Goal: Information Seeking & Learning: Learn about a topic

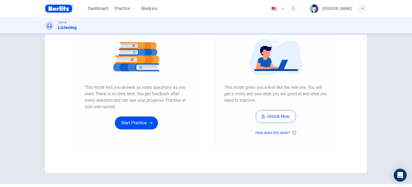
scroll to position [62, 0]
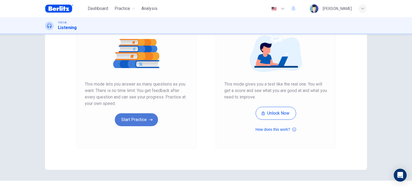
click at [155, 119] on button "Start Practice" at bounding box center [136, 119] width 43 height 13
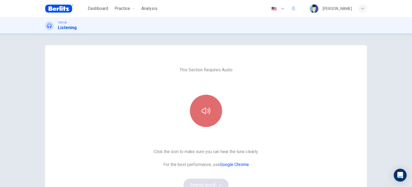
click at [206, 113] on icon "button" at bounding box center [206, 110] width 9 height 9
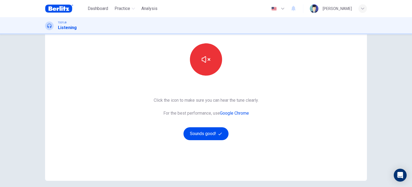
scroll to position [52, 0]
click at [217, 133] on button "Sounds good!" at bounding box center [206, 133] width 45 height 13
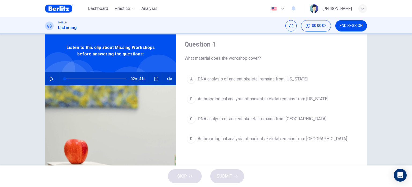
scroll to position [15, 0]
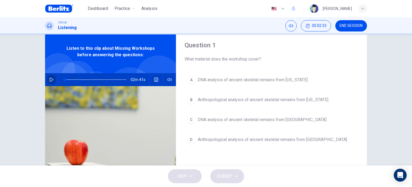
click at [50, 81] on icon "button" at bounding box center [51, 79] width 4 height 4
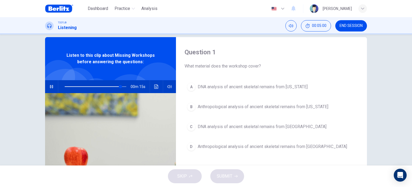
scroll to position [1, 0]
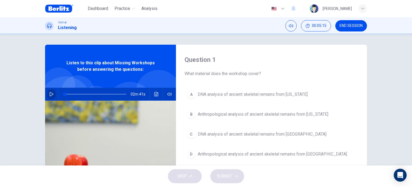
click at [50, 94] on icon "button" at bounding box center [51, 94] width 4 height 4
click at [154, 95] on icon "Click to see the audio transcription" at bounding box center [156, 94] width 4 height 4
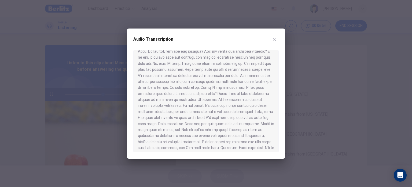
scroll to position [94, 0]
drag, startPoint x: 205, startPoint y: 35, endPoint x: 196, endPoint y: 35, distance: 8.3
click at [196, 35] on div "Audio Transcription" at bounding box center [205, 42] width 145 height 15
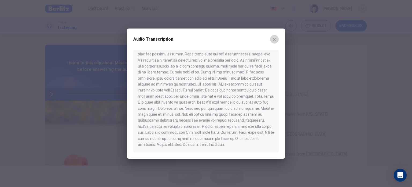
click at [274, 35] on button "button" at bounding box center [274, 39] width 9 height 9
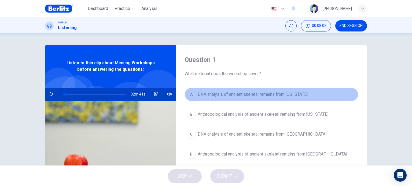
click at [240, 94] on span "DNA analysis of ancient skeletal remains from Alaska" at bounding box center [253, 94] width 110 height 6
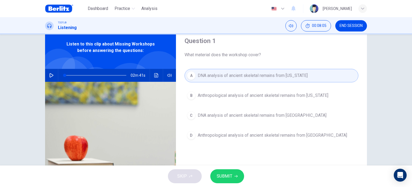
scroll to position [20, 0]
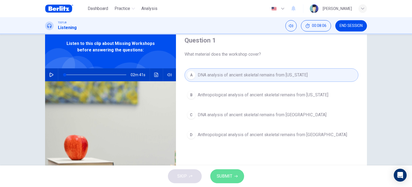
click at [223, 180] on button "SUBMIT" at bounding box center [227, 176] width 34 height 14
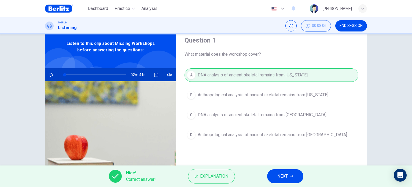
click at [284, 177] on span "NEXT" at bounding box center [283, 176] width 10 height 8
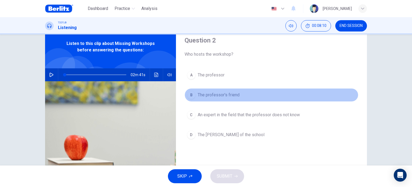
click at [214, 97] on span "The professor's friend" at bounding box center [219, 95] width 42 height 6
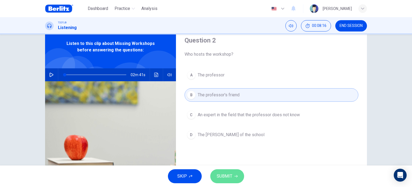
click at [232, 177] on span "SUBMIT" at bounding box center [225, 176] width 16 height 8
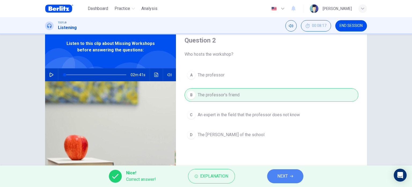
click at [290, 176] on button "NEXT" at bounding box center [285, 176] width 36 height 14
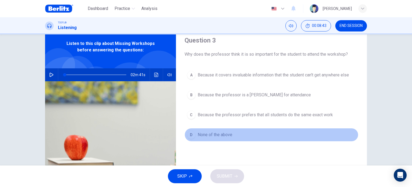
click at [218, 135] on span "None of the above" at bounding box center [215, 134] width 35 height 6
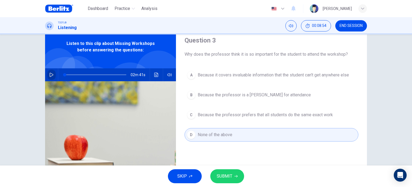
click at [53, 78] on button "button" at bounding box center [51, 74] width 9 height 13
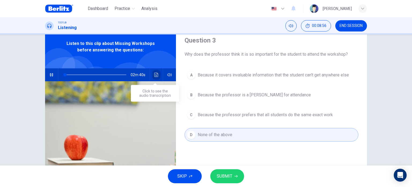
click at [154, 74] on icon "Click to see the audio transcription" at bounding box center [156, 74] width 4 height 4
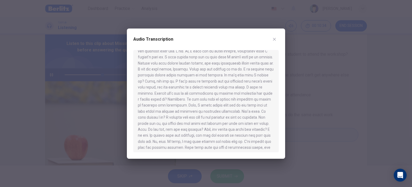
scroll to position [0, 0]
click at [276, 37] on icon "button" at bounding box center [274, 39] width 4 height 4
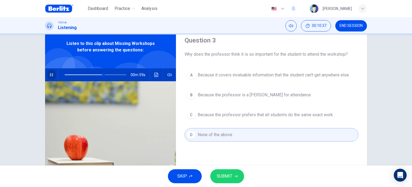
click at [51, 74] on icon "button" at bounding box center [51, 74] width 3 height 3
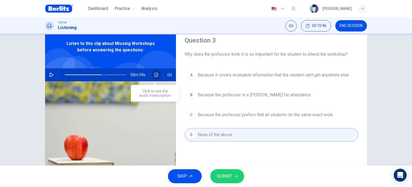
click at [156, 78] on button "Click to see the audio transcription" at bounding box center [156, 74] width 9 height 13
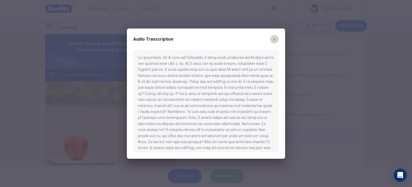
click at [277, 36] on button "button" at bounding box center [274, 39] width 9 height 9
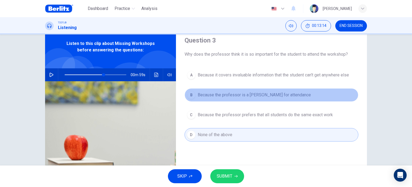
click at [256, 97] on span "Because the professor is a stickler for attendance" at bounding box center [254, 95] width 113 height 6
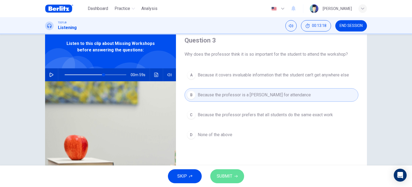
click at [225, 174] on span "SUBMIT" at bounding box center [225, 176] width 16 height 8
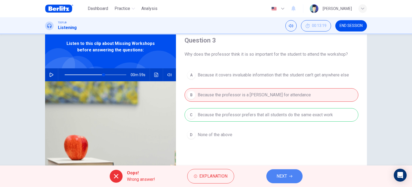
click at [296, 178] on button "NEXT" at bounding box center [285, 176] width 36 height 14
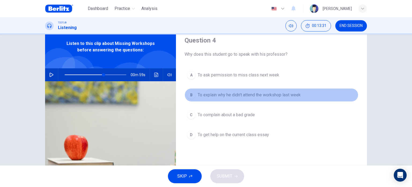
click at [268, 98] on button "B To explain why he didn't attend the workshop last week" at bounding box center [272, 94] width 174 height 13
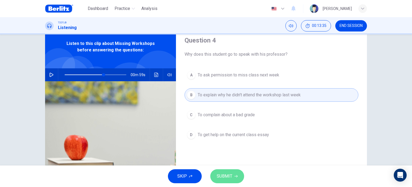
click at [231, 176] on span "SUBMIT" at bounding box center [225, 176] width 16 height 8
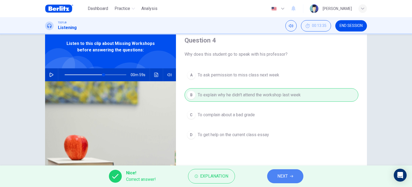
click at [279, 178] on span "NEXT" at bounding box center [283, 176] width 10 height 8
type input "**"
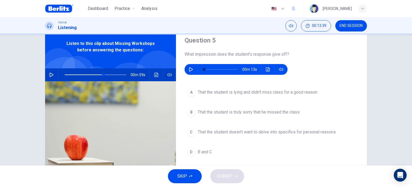
click at [189, 69] on icon "button" at bounding box center [191, 69] width 4 height 4
type input "*"
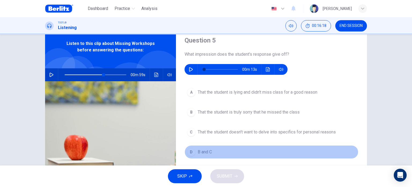
click at [213, 158] on button "D B and C" at bounding box center [272, 151] width 174 height 13
type input "**"
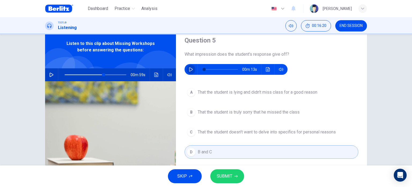
click at [192, 69] on button "button" at bounding box center [191, 69] width 9 height 11
type input "**"
click at [239, 177] on button "SUBMIT" at bounding box center [227, 176] width 34 height 14
type input "**"
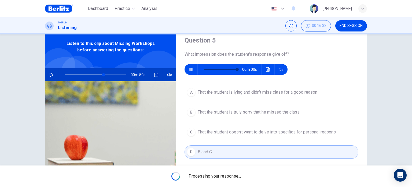
type input "*"
type input "**"
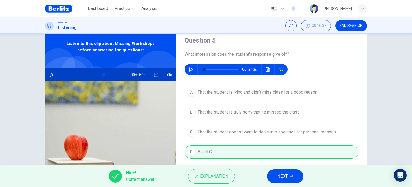
click at [272, 178] on button "NEXT" at bounding box center [285, 176] width 36 height 14
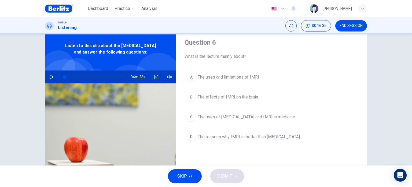
scroll to position [20, 0]
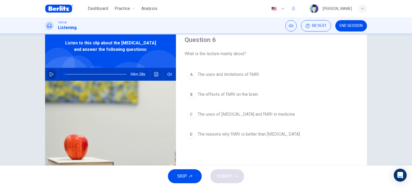
click at [51, 76] on icon "button" at bounding box center [51, 74] width 4 height 4
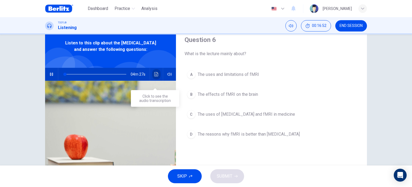
click at [157, 76] on icon "Click to see the audio transcription" at bounding box center [156, 74] width 4 height 4
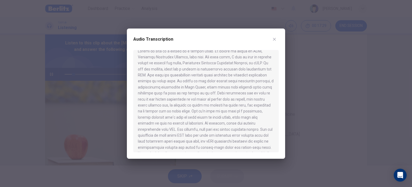
scroll to position [0, 0]
click at [277, 38] on button "button" at bounding box center [274, 39] width 9 height 9
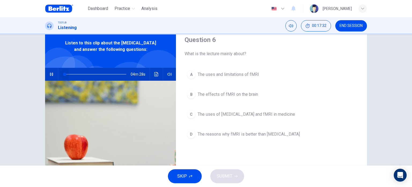
drag, startPoint x: 74, startPoint y: 79, endPoint x: 42, endPoint y: 79, distance: 31.9
click at [42, 79] on div "Question 6 What is the lecture mainly about? A The uses and limitations of fMRI…" at bounding box center [206, 118] width 339 height 187
click at [155, 76] on icon "Click to see the audio transcription" at bounding box center [156, 74] width 4 height 4
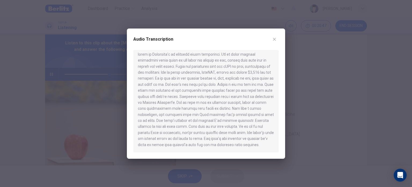
scroll to position [208, 0]
click at [275, 37] on icon "button" at bounding box center [274, 39] width 4 height 4
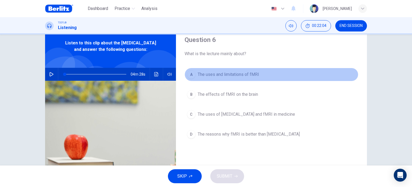
click at [253, 74] on span "The uses and limitations of fMRI" at bounding box center [228, 74] width 61 height 6
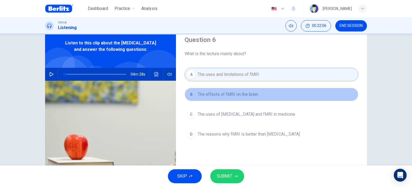
click at [254, 89] on button "B The effects of fMRI on the brain" at bounding box center [272, 94] width 174 height 13
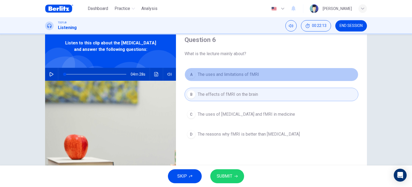
click at [257, 70] on button "A The uses and limitations of fMRI" at bounding box center [272, 74] width 174 height 13
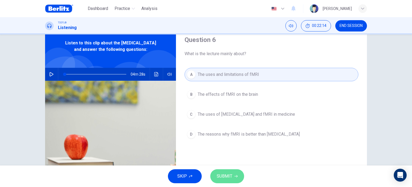
click at [241, 175] on button "SUBMIT" at bounding box center [227, 176] width 34 height 14
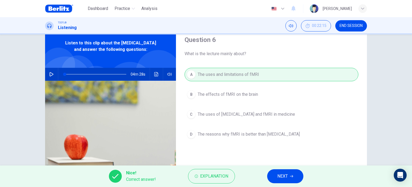
click at [286, 170] on button "NEXT" at bounding box center [285, 176] width 36 height 14
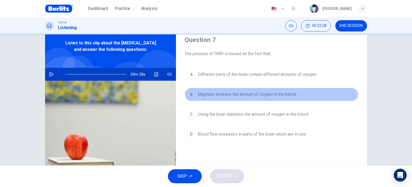
click at [306, 93] on button "B Magnets increase the amount of oxygen in the blood" at bounding box center [272, 94] width 174 height 13
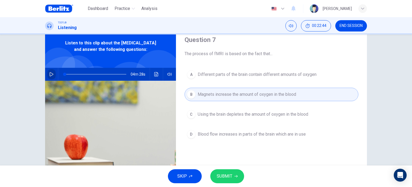
click at [51, 76] on icon "button" at bounding box center [52, 74] width 4 height 4
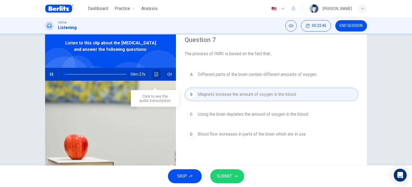
click at [157, 76] on icon "Click to see the audio transcription" at bounding box center [156, 74] width 4 height 4
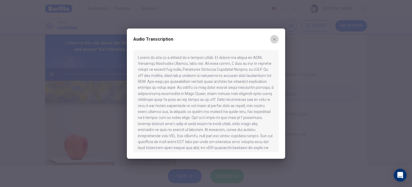
click at [274, 39] on icon "button" at bounding box center [274, 39] width 4 height 4
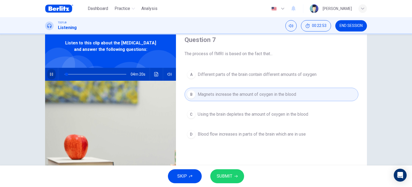
click at [52, 76] on icon "button" at bounding box center [51, 74] width 4 height 4
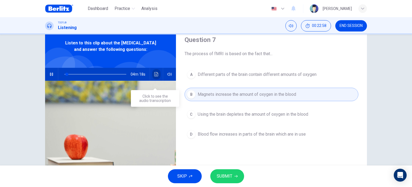
click at [155, 76] on icon "Click to see the audio transcription" at bounding box center [156, 74] width 4 height 4
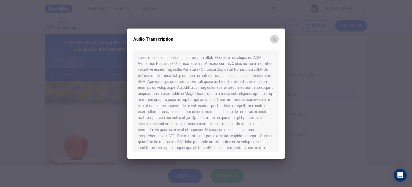
click at [272, 38] on icon "button" at bounding box center [274, 39] width 4 height 4
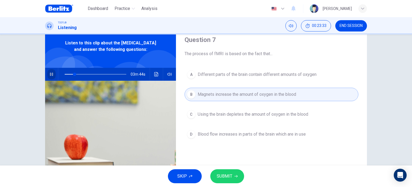
click at [50, 76] on icon "button" at bounding box center [51, 73] width 3 height 3
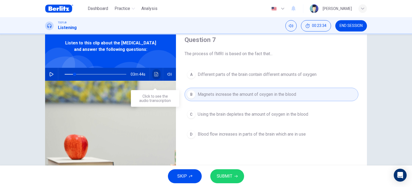
click at [154, 76] on icon "Click to see the audio transcription" at bounding box center [156, 74] width 4 height 4
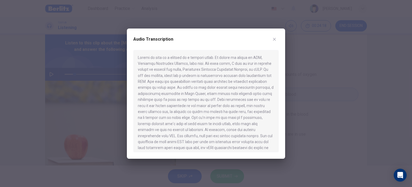
click at [276, 39] on icon "button" at bounding box center [274, 39] width 4 height 4
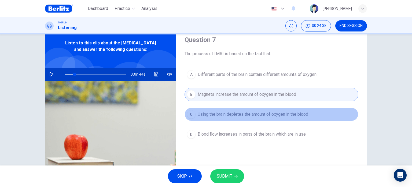
click at [242, 117] on button "C Using the brain depletes the amount of oxygen in the blood" at bounding box center [272, 113] width 174 height 13
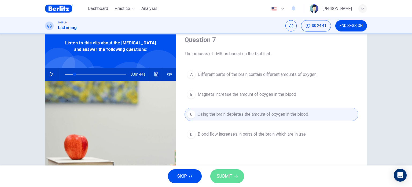
click at [231, 174] on span "SUBMIT" at bounding box center [225, 176] width 16 height 8
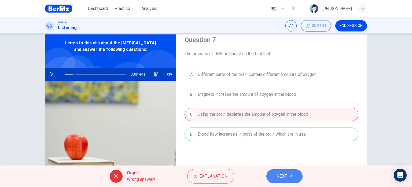
click at [295, 177] on button "NEXT" at bounding box center [285, 176] width 36 height 14
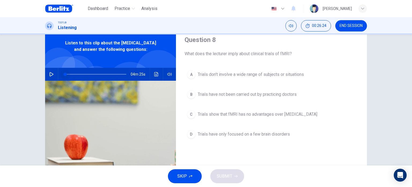
click at [65, 78] on span at bounding box center [96, 74] width 62 height 8
click at [50, 76] on icon "button" at bounding box center [51, 74] width 4 height 4
click at [155, 76] on icon "Click to see the audio transcription" at bounding box center [156, 74] width 4 height 4
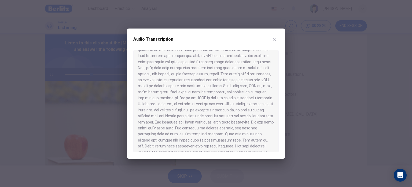
scroll to position [92, 0]
drag, startPoint x: 196, startPoint y: 126, endPoint x: 201, endPoint y: 120, distance: 7.6
click at [201, 120] on div at bounding box center [205, 101] width 145 height 102
click at [275, 39] on icon "button" at bounding box center [274, 39] width 4 height 4
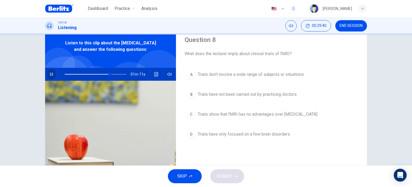
click at [49, 76] on icon "button" at bounding box center [51, 74] width 4 height 4
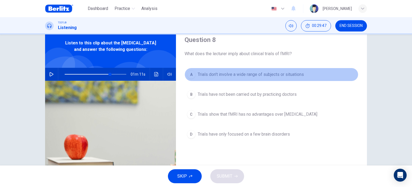
click at [252, 73] on span "Trials don't involve a wide range of subjects or situations" at bounding box center [251, 74] width 106 height 6
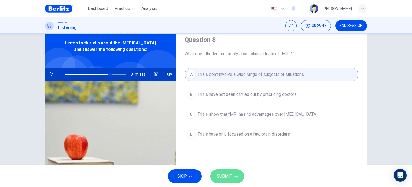
click at [234, 174] on button "SUBMIT" at bounding box center [227, 176] width 34 height 14
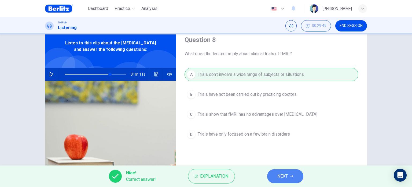
click at [296, 179] on button "NEXT" at bounding box center [285, 176] width 36 height 14
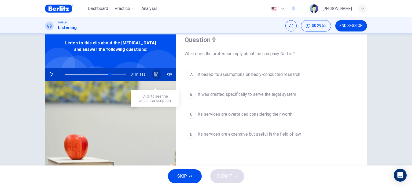
click at [156, 76] on icon "Click to see the audio transcription" at bounding box center [156, 74] width 4 height 4
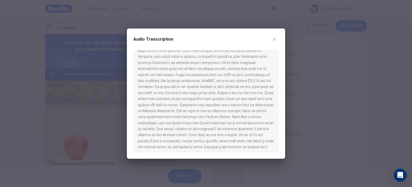
scroll to position [199, 0]
click at [276, 40] on icon "button" at bounding box center [274, 39] width 4 height 4
type input "**"
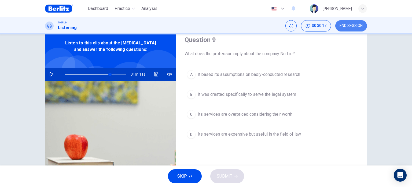
click at [358, 27] on span "END SESSION" at bounding box center [351, 26] width 23 height 4
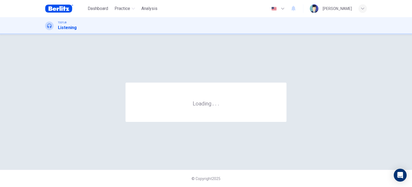
scroll to position [0, 0]
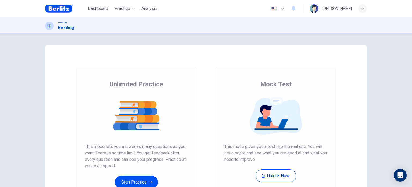
scroll to position [43, 0]
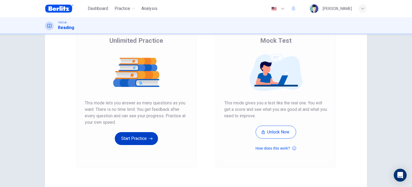
click at [141, 141] on button "Start Practice" at bounding box center [136, 138] width 43 height 13
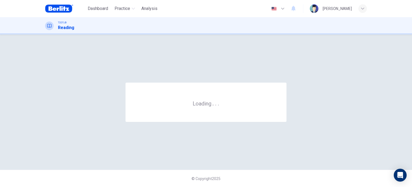
scroll to position [0, 0]
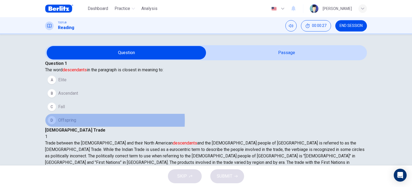
click at [85, 127] on button "D Offspring" at bounding box center [206, 119] width 322 height 13
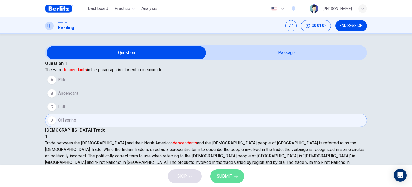
click at [220, 176] on span "SUBMIT" at bounding box center [225, 176] width 16 height 8
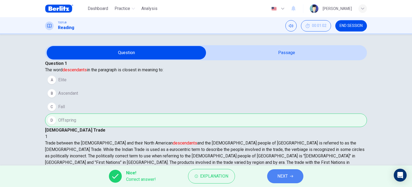
click at [288, 180] on button "NEXT" at bounding box center [285, 176] width 36 height 14
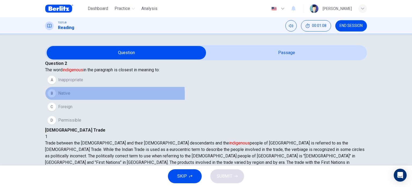
click at [80, 100] on button "B Native" at bounding box center [206, 92] width 322 height 13
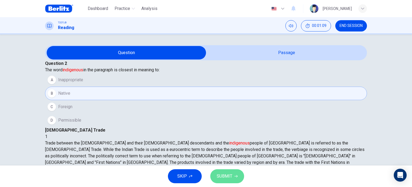
click at [226, 174] on span "SUBMIT" at bounding box center [225, 176] width 16 height 8
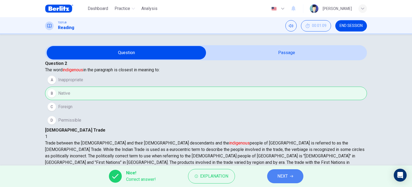
click at [293, 179] on button "NEXT" at bounding box center [285, 176] width 36 height 14
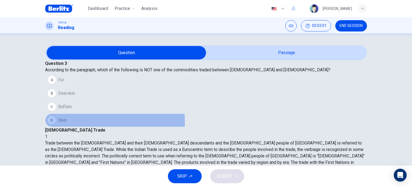
click at [66, 127] on button "D Beer" at bounding box center [206, 119] width 322 height 13
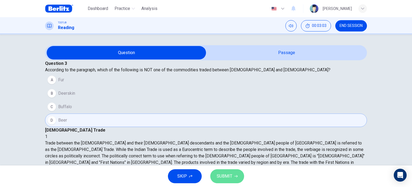
click at [221, 179] on span "SUBMIT" at bounding box center [225, 176] width 16 height 8
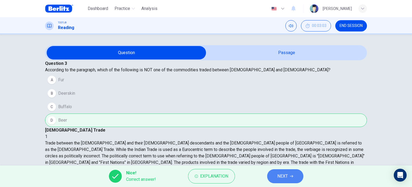
click at [294, 181] on button "NEXT" at bounding box center [285, 176] width 36 height 14
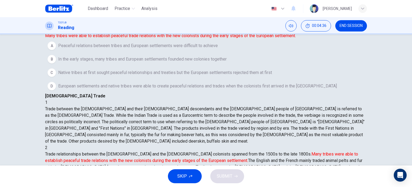
scroll to position [47, 0]
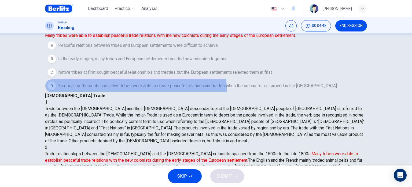
click at [145, 89] on span "European settlements and native tribes were able to create peaceful relations a…" at bounding box center [197, 85] width 279 height 6
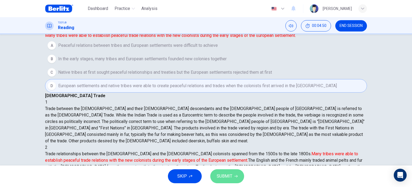
click at [242, 180] on button "SUBMIT" at bounding box center [227, 176] width 34 height 14
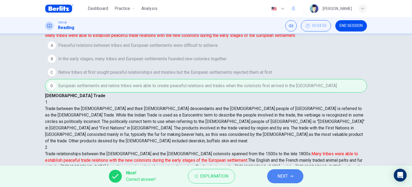
click at [291, 174] on button "NEXT" at bounding box center [285, 176] width 36 height 14
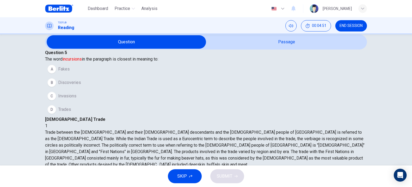
scroll to position [11, 0]
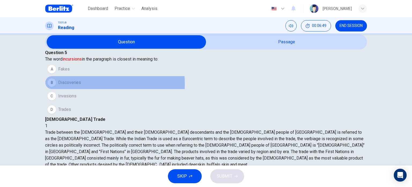
click at [81, 86] on span "Discoveries" at bounding box center [69, 82] width 23 height 6
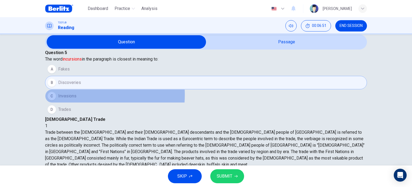
click at [86, 103] on button "C Invasions" at bounding box center [206, 95] width 322 height 13
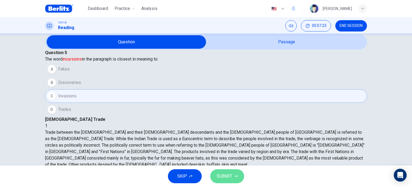
click at [230, 179] on span "SUBMIT" at bounding box center [225, 176] width 16 height 8
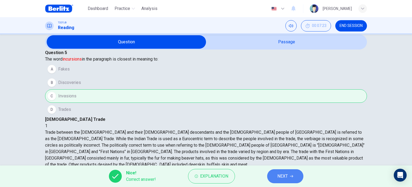
click at [291, 175] on icon "button" at bounding box center [291, 175] width 3 height 3
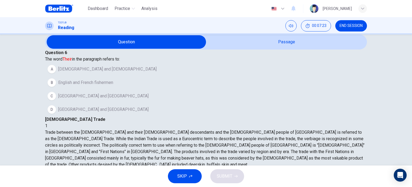
scroll to position [125, 0]
click at [120, 76] on button "A Native Americans and Europeans" at bounding box center [206, 68] width 322 height 13
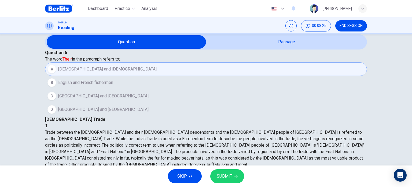
click at [228, 171] on button "SUBMIT" at bounding box center [227, 176] width 34 height 14
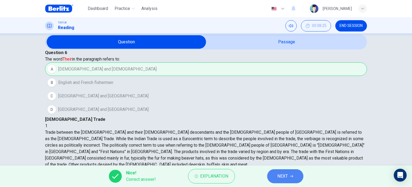
click at [274, 172] on button "NEXT" at bounding box center [285, 176] width 36 height 14
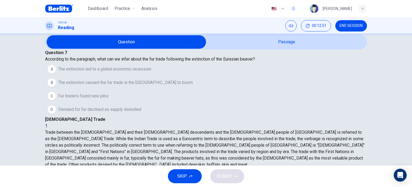
scroll to position [157, 0]
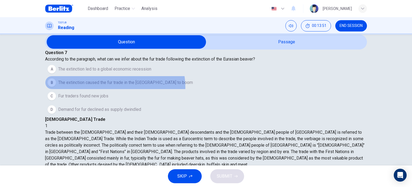
click at [123, 89] on button "B The extinction caused the fur trade in the New World to boom" at bounding box center [206, 82] width 322 height 13
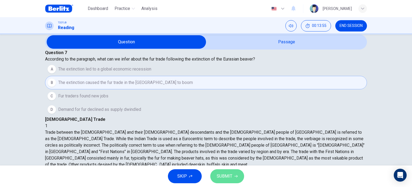
click at [224, 177] on span "SUBMIT" at bounding box center [225, 176] width 16 height 8
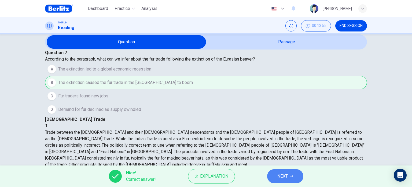
click at [294, 180] on button "NEXT" at bounding box center [285, 176] width 36 height 14
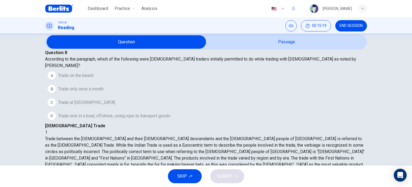
scroll to position [226, 0]
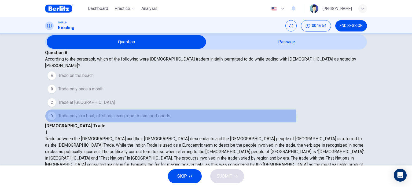
click at [170, 119] on span "Trade only in a boat, offshore, using rope to transport goods" at bounding box center [114, 115] width 112 height 6
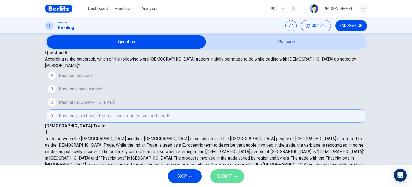
click at [233, 176] on button "SUBMIT" at bounding box center [227, 176] width 34 height 14
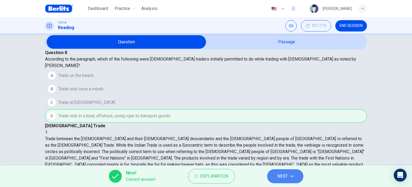
click at [276, 175] on button "NEXT" at bounding box center [285, 176] width 36 height 14
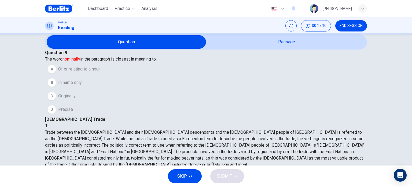
scroll to position [277, 0]
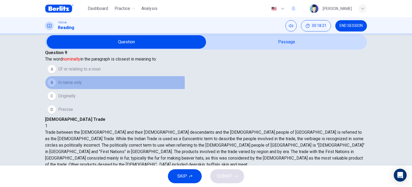
click at [80, 86] on span "In name only" at bounding box center [70, 82] width 24 height 6
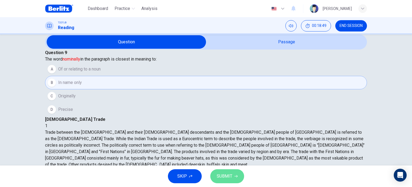
click at [228, 175] on span "SUBMIT" at bounding box center [225, 176] width 16 height 8
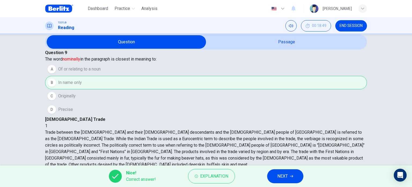
click at [285, 173] on span "NEXT" at bounding box center [283, 176] width 10 height 8
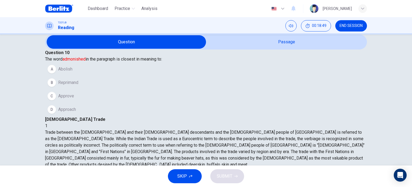
scroll to position [232, 0]
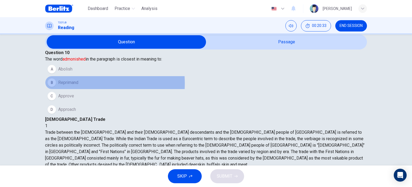
click at [78, 86] on span "Reprimand" at bounding box center [68, 82] width 20 height 6
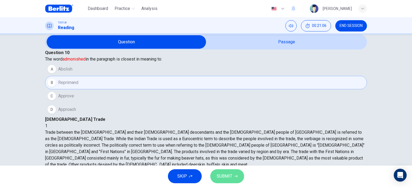
click at [229, 180] on button "SUBMIT" at bounding box center [227, 176] width 34 height 14
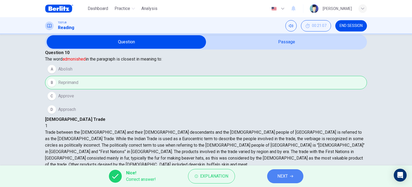
click at [275, 180] on button "NEXT" at bounding box center [285, 176] width 36 height 14
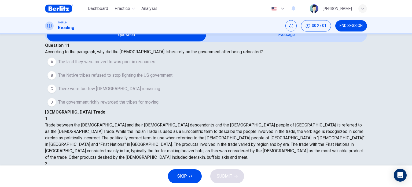
scroll to position [18, 0]
click at [168, 69] on button "A The land they were moved to was poor in resources" at bounding box center [206, 61] width 322 height 13
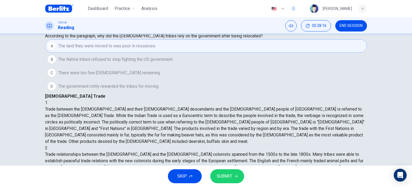
scroll to position [31, 0]
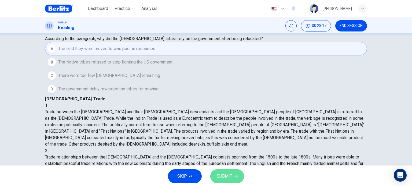
click at [223, 173] on span "SUBMIT" at bounding box center [225, 176] width 16 height 8
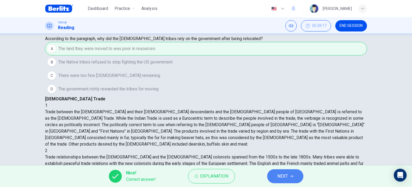
click at [276, 176] on button "NEXT" at bounding box center [285, 176] width 36 height 14
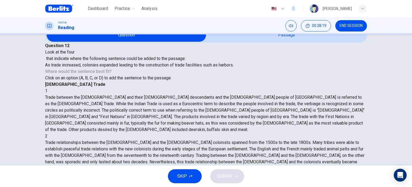
scroll to position [17, 0]
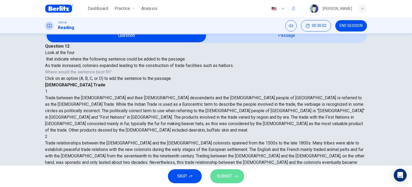
click at [227, 180] on button "SUBMIT" at bounding box center [227, 176] width 34 height 14
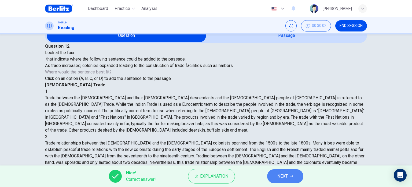
click at [289, 178] on button "NEXT" at bounding box center [285, 176] width 36 height 14
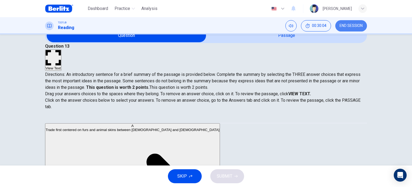
click at [360, 26] on span "END SESSION" at bounding box center [351, 26] width 23 height 4
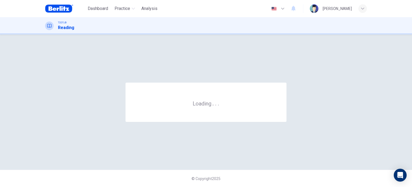
scroll to position [0, 0]
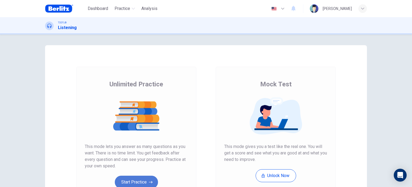
click at [150, 180] on icon "button" at bounding box center [151, 181] width 4 height 5
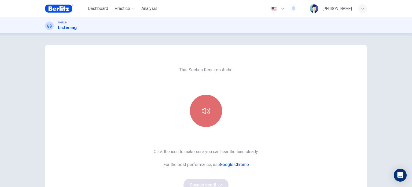
click at [209, 112] on button "button" at bounding box center [206, 110] width 32 height 32
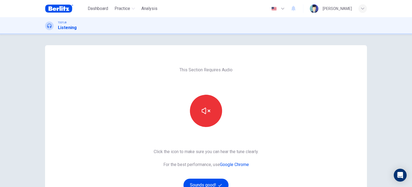
scroll to position [30, 0]
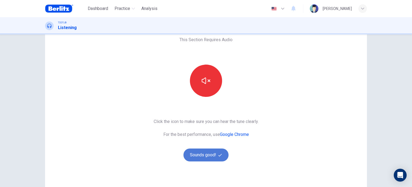
click at [213, 155] on button "Sounds good!" at bounding box center [206, 154] width 45 height 13
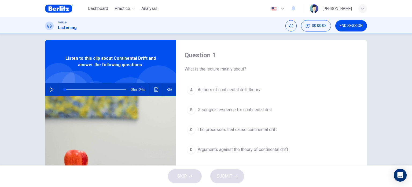
scroll to position [0, 0]
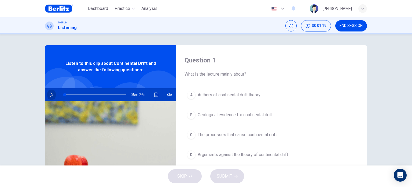
click at [50, 94] on icon "button" at bounding box center [51, 94] width 4 height 4
click at [152, 95] on button "Click to see the audio transcription" at bounding box center [156, 94] width 9 height 13
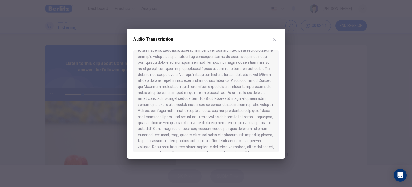
scroll to position [97, 0]
click at [275, 36] on button "button" at bounding box center [274, 39] width 9 height 9
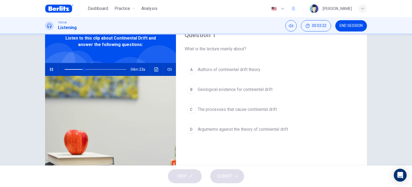
scroll to position [26, 0]
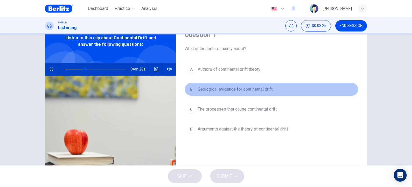
click at [258, 89] on span "Geological evidence for continental drift" at bounding box center [235, 89] width 75 height 6
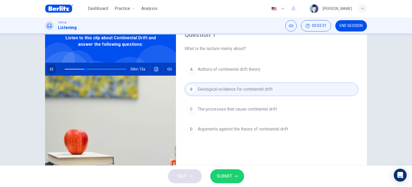
click at [49, 69] on icon "button" at bounding box center [51, 69] width 4 height 4
click at [157, 68] on icon "Click to see the audio transcription" at bounding box center [156, 69] width 4 height 4
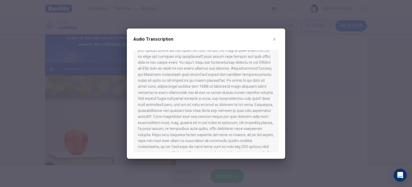
scroll to position [139, 0]
click at [274, 40] on icon "button" at bounding box center [274, 39] width 3 height 3
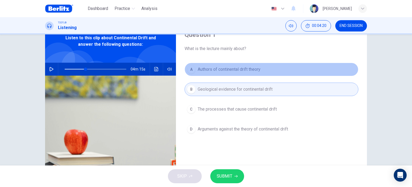
click at [255, 65] on button "A Authors of continental drift theory" at bounding box center [272, 69] width 174 height 13
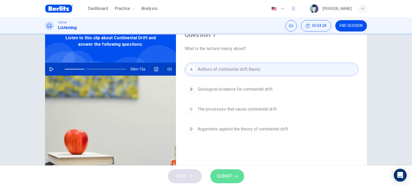
click at [231, 180] on button "SUBMIT" at bounding box center [227, 176] width 34 height 14
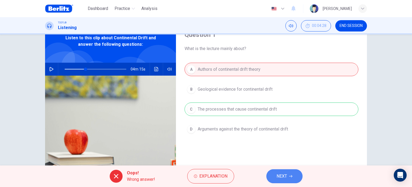
click at [285, 174] on span "NEXT" at bounding box center [282, 176] width 10 height 8
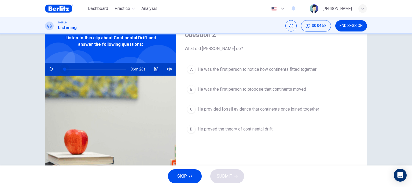
drag, startPoint x: 83, startPoint y: 69, endPoint x: 24, endPoint y: 70, distance: 59.6
click at [24, 70] on div "Question 2 What did [PERSON_NAME] do? A He was the first person to notice how c…" at bounding box center [206, 99] width 412 height 131
click at [51, 70] on icon "button" at bounding box center [52, 69] width 4 height 4
click at [154, 69] on icon "Click to see the audio transcription" at bounding box center [156, 69] width 4 height 4
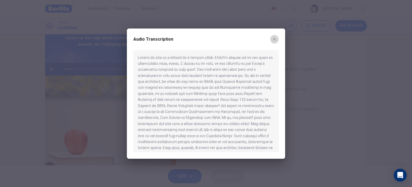
click at [276, 37] on icon "button" at bounding box center [274, 39] width 4 height 4
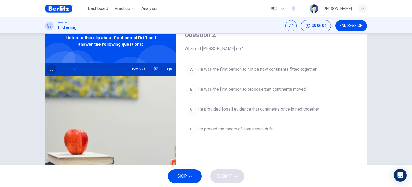
click at [51, 69] on icon "button" at bounding box center [51, 68] width 3 height 3
click at [157, 70] on icon "Click to see the audio transcription" at bounding box center [156, 69] width 4 height 4
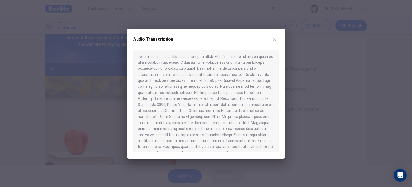
scroll to position [1, 0]
click at [274, 42] on button "button" at bounding box center [274, 39] width 9 height 9
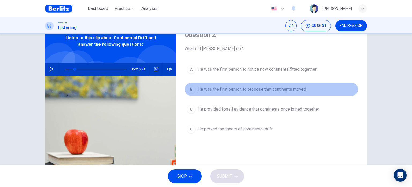
click at [285, 90] on span "He was the first person to propose that continents moved" at bounding box center [252, 89] width 108 height 6
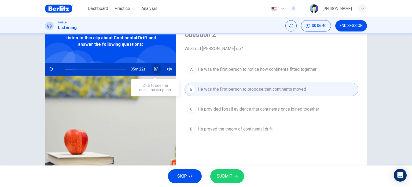
click at [153, 71] on button "Click to see the audio transcription" at bounding box center [156, 69] width 9 height 13
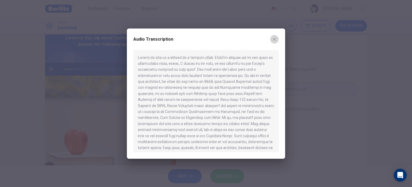
click at [276, 35] on button "button" at bounding box center [274, 39] width 9 height 9
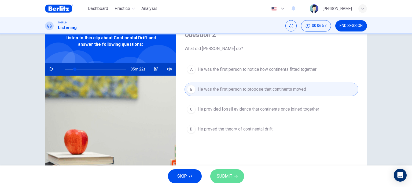
click at [232, 174] on button "SUBMIT" at bounding box center [227, 176] width 34 height 14
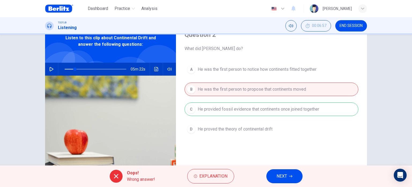
click at [223, 109] on div "A He was the first person to notice how continents fitted together B He was the…" at bounding box center [272, 105] width 174 height 84
click at [283, 179] on span "NEXT" at bounding box center [282, 176] width 10 height 8
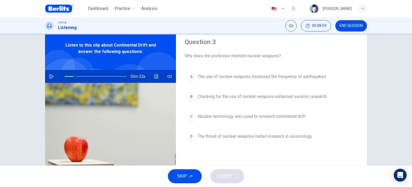
scroll to position [19, 0]
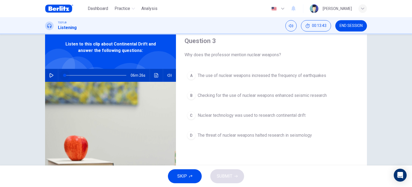
drag, startPoint x: 72, startPoint y: 75, endPoint x: 41, endPoint y: 79, distance: 31.6
click at [41, 79] on div "Question 3 Why does the professor mention nuclear weapons? A The use of nuclear…" at bounding box center [206, 119] width 339 height 187
click at [49, 75] on icon "button" at bounding box center [51, 75] width 4 height 4
click at [154, 77] on icon "Click to see the audio transcription" at bounding box center [156, 75] width 4 height 4
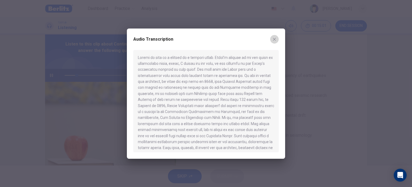
click at [273, 39] on icon "button" at bounding box center [274, 39] width 4 height 4
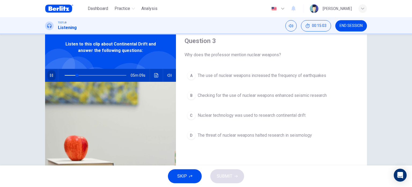
click at [50, 75] on icon "button" at bounding box center [51, 75] width 3 height 3
click at [49, 74] on icon "button" at bounding box center [51, 75] width 4 height 4
click at [156, 74] on icon "Click to see the audio transcription" at bounding box center [156, 75] width 4 height 4
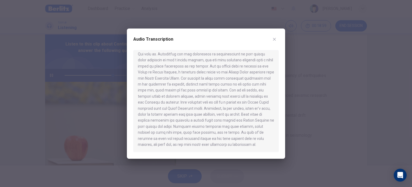
scroll to position [310, 0]
click at [276, 38] on icon "button" at bounding box center [274, 39] width 4 height 4
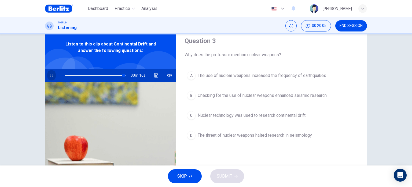
click at [52, 74] on icon "button" at bounding box center [51, 75] width 4 height 4
type input "*"
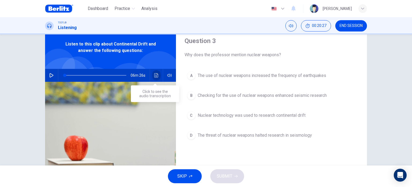
click at [152, 79] on button "Click to see the audio transcription" at bounding box center [156, 75] width 9 height 13
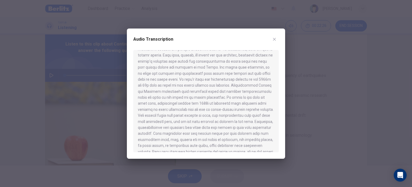
scroll to position [93, 0]
click at [276, 39] on icon "button" at bounding box center [274, 39] width 4 height 4
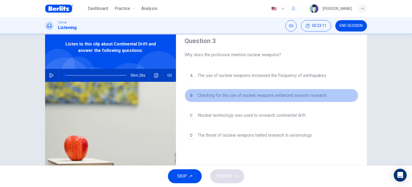
click at [315, 95] on span "Checking for the use of nuclear weapons enhanced seismic research" at bounding box center [262, 95] width 129 height 6
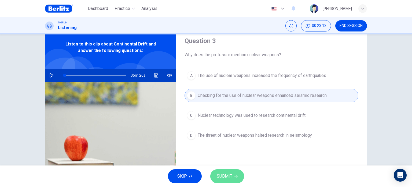
click at [223, 178] on span "SUBMIT" at bounding box center [225, 176] width 16 height 8
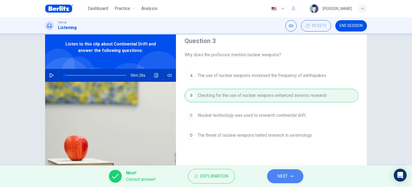
click at [276, 177] on button "NEXT" at bounding box center [285, 176] width 36 height 14
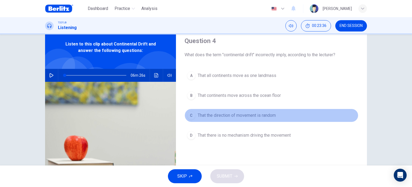
click at [260, 117] on span "That the direction of movement is random" at bounding box center [237, 115] width 78 height 6
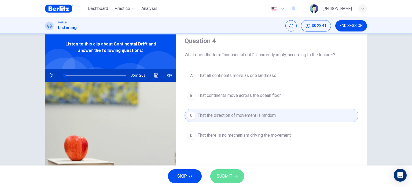
click at [221, 173] on span "SUBMIT" at bounding box center [225, 176] width 16 height 8
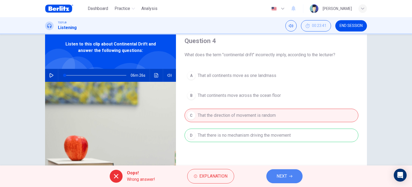
click at [281, 173] on span "NEXT" at bounding box center [282, 176] width 10 height 8
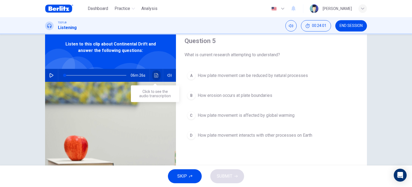
click at [155, 74] on icon "Click to see the audio transcription" at bounding box center [156, 75] width 4 height 4
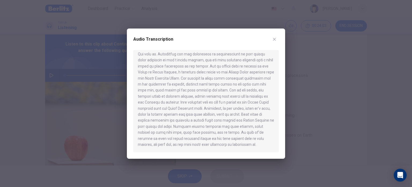
scroll to position [310, 0]
click at [276, 39] on icon "button" at bounding box center [274, 39] width 4 height 4
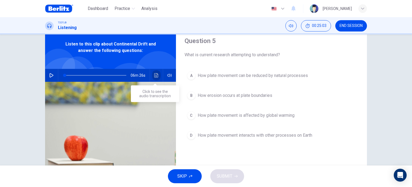
click at [155, 77] on button "Click to see the audio transcription" at bounding box center [156, 75] width 9 height 13
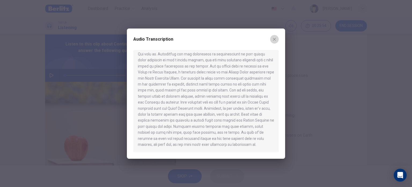
click at [274, 38] on icon "button" at bounding box center [274, 39] width 4 height 4
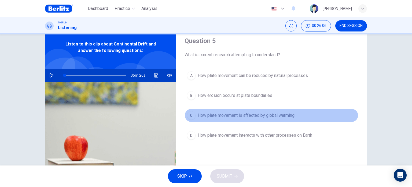
click at [260, 118] on span "How plate movement is affected by global warming" at bounding box center [246, 115] width 97 height 6
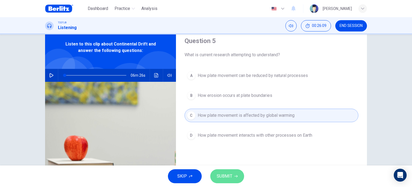
click at [232, 175] on button "SUBMIT" at bounding box center [227, 176] width 34 height 14
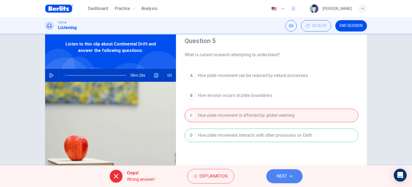
click at [292, 175] on icon "button" at bounding box center [290, 176] width 3 height 2
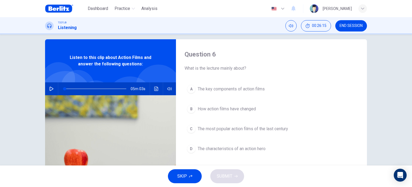
scroll to position [6, 0]
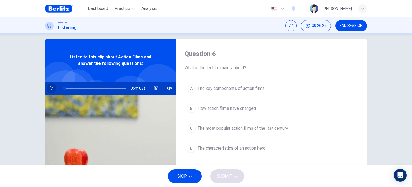
click at [50, 89] on icon "button" at bounding box center [52, 88] width 4 height 4
click at [154, 91] on button "Click to see the audio transcription" at bounding box center [156, 88] width 9 height 13
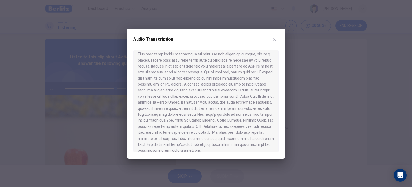
scroll to position [250, 0]
type input "*"
click at [275, 43] on button "button" at bounding box center [274, 39] width 9 height 9
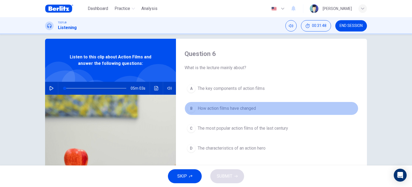
click at [259, 107] on button "B How action films have changed" at bounding box center [272, 107] width 174 height 13
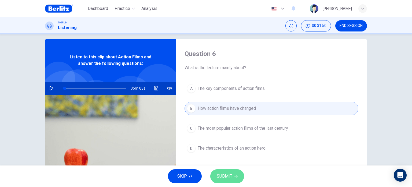
click at [238, 173] on button "SUBMIT" at bounding box center [227, 176] width 34 height 14
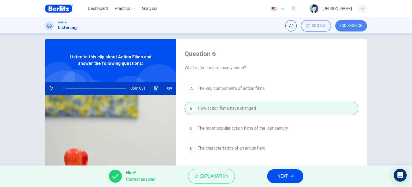
click at [350, 26] on span "END SESSION" at bounding box center [351, 26] width 23 height 4
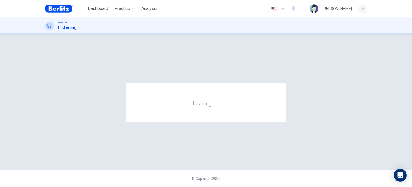
scroll to position [0, 0]
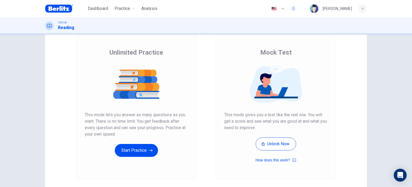
scroll to position [34, 0]
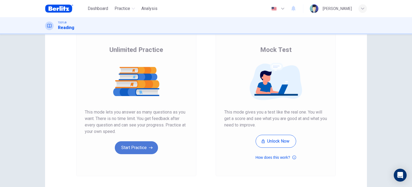
click at [137, 153] on button "Start Practice" at bounding box center [136, 147] width 43 height 13
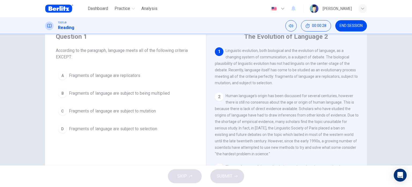
scroll to position [19, 0]
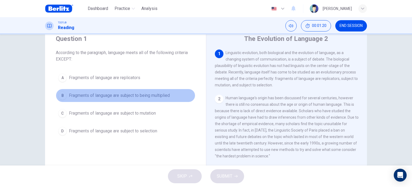
click at [161, 94] on span "Fragments of language are subject to being multiplied" at bounding box center [119, 95] width 101 height 6
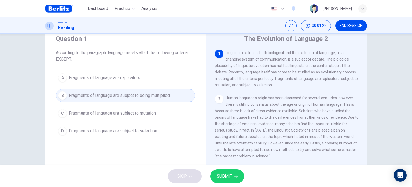
click at [226, 178] on span "SUBMIT" at bounding box center [225, 176] width 16 height 8
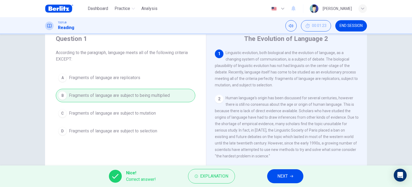
click at [291, 177] on icon "button" at bounding box center [291, 175] width 3 height 3
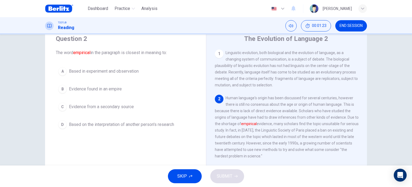
scroll to position [12, 0]
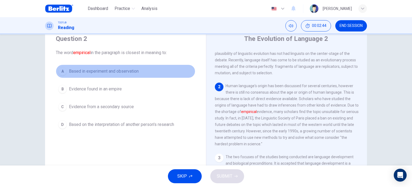
click at [118, 72] on span "Based in experiment and observation" at bounding box center [104, 71] width 70 height 6
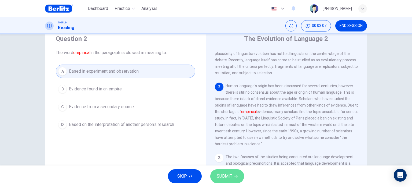
click at [232, 175] on button "SUBMIT" at bounding box center [227, 176] width 34 height 14
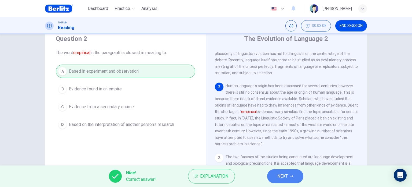
click at [283, 176] on span "NEXT" at bounding box center [283, 176] width 10 height 8
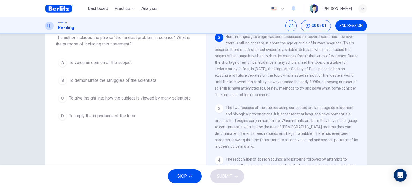
scroll to position [29, 0]
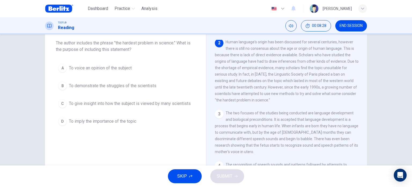
click at [147, 83] on span "To demonstrate the struggles of the scientists" at bounding box center [113, 85] width 88 height 6
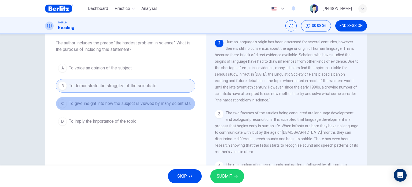
click at [167, 103] on span "To give insight into how the subject is viewed by many scientists" at bounding box center [130, 103] width 122 height 6
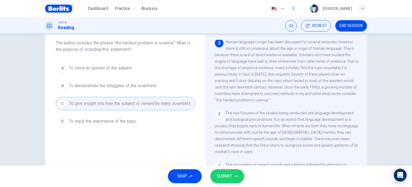
click at [227, 177] on span "SUBMIT" at bounding box center [225, 176] width 16 height 8
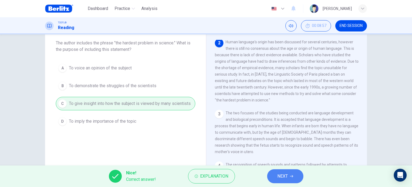
click at [292, 174] on icon "button" at bounding box center [291, 175] width 3 height 3
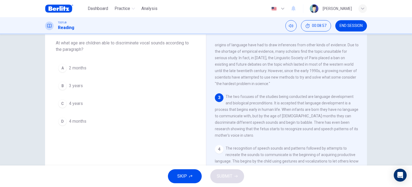
scroll to position [65, 0]
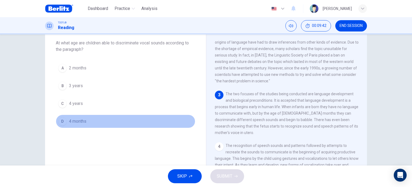
click at [80, 120] on span "4 months" at bounding box center [77, 121] width 17 height 6
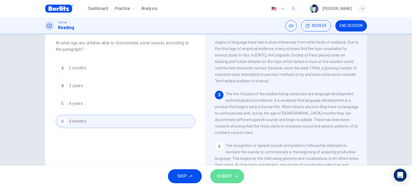
click at [232, 179] on span "SUBMIT" at bounding box center [225, 176] width 16 height 8
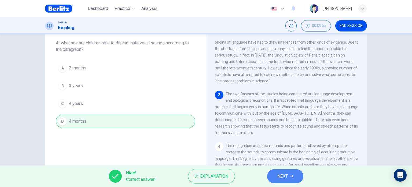
click at [289, 176] on button "NEXT" at bounding box center [285, 176] width 36 height 14
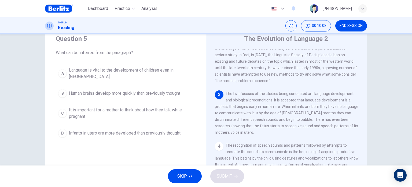
scroll to position [14, 0]
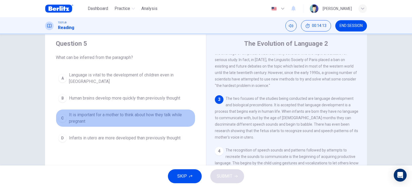
click at [137, 114] on span "It is important for a mother to think about how they talk while pregnant" at bounding box center [131, 117] width 124 height 13
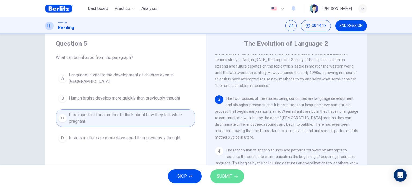
click at [226, 178] on span "SUBMIT" at bounding box center [225, 176] width 16 height 8
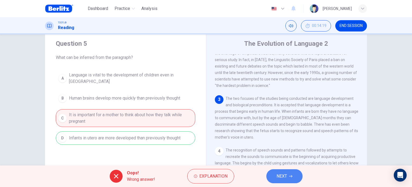
click at [274, 174] on button "NEXT" at bounding box center [285, 176] width 36 height 14
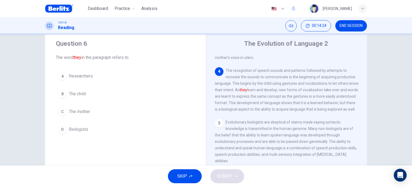
scroll to position [155, 0]
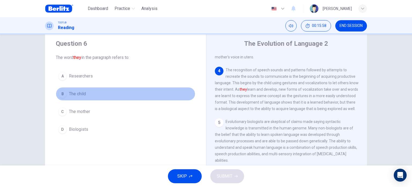
click at [96, 96] on button "B The child" at bounding box center [126, 93] width 140 height 13
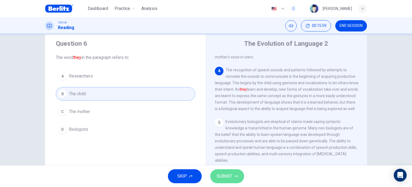
click at [227, 171] on button "SUBMIT" at bounding box center [227, 176] width 34 height 14
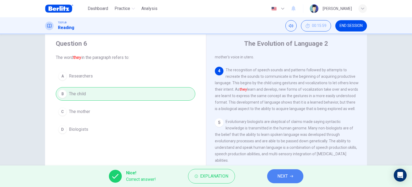
click at [281, 181] on button "NEXT" at bounding box center [285, 176] width 36 height 14
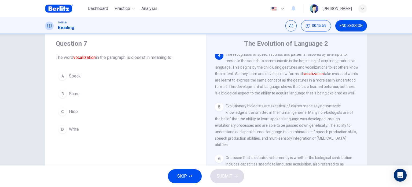
scroll to position [172, 0]
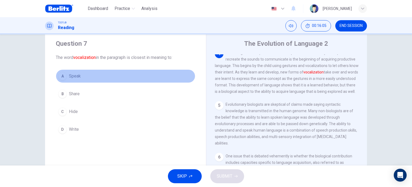
click at [72, 76] on span "Speak" at bounding box center [75, 76] width 12 height 6
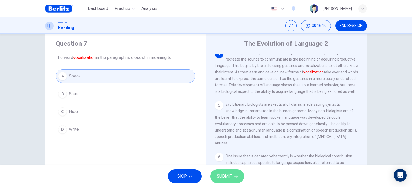
click at [234, 174] on button "SUBMIT" at bounding box center [227, 176] width 34 height 14
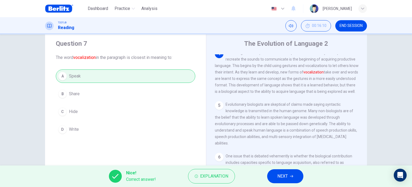
click at [283, 177] on span "NEXT" at bounding box center [283, 176] width 10 height 8
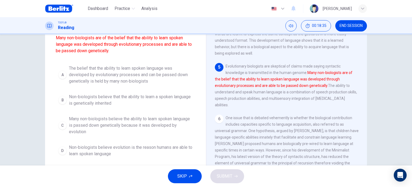
scroll to position [52, 0]
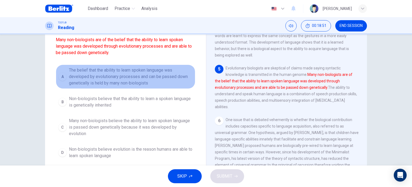
click at [119, 84] on span "The belief that the ability to learn spoken language was developed by evolution…" at bounding box center [131, 76] width 124 height 19
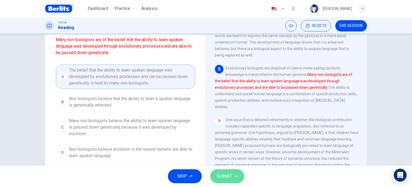
click at [225, 178] on span "SUBMIT" at bounding box center [225, 176] width 16 height 8
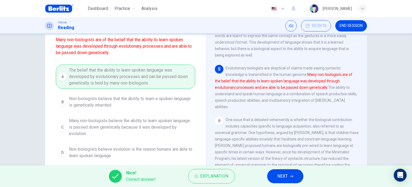
click at [282, 173] on span "NEXT" at bounding box center [283, 176] width 10 height 8
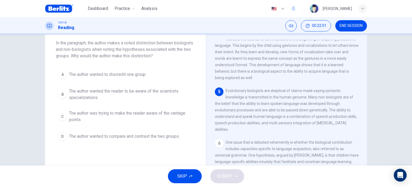
scroll to position [30, 0]
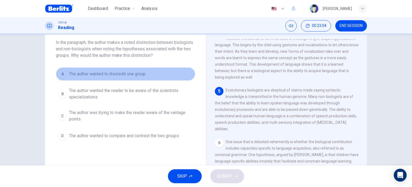
click at [140, 73] on span "The author wanted to discredit one group" at bounding box center [107, 74] width 77 height 6
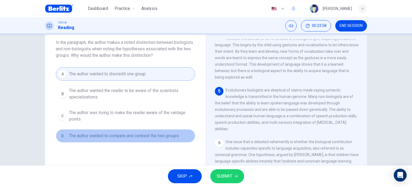
click at [148, 141] on button "D The author wanted to compare and contrast the two groups" at bounding box center [126, 135] width 140 height 13
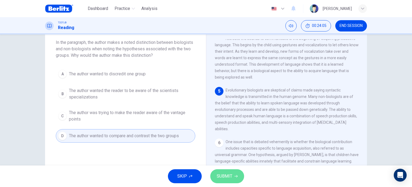
click at [230, 177] on span "SUBMIT" at bounding box center [225, 176] width 16 height 8
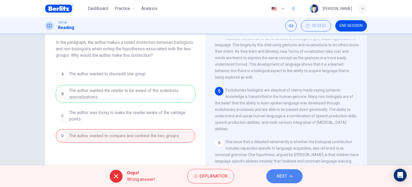
click at [284, 173] on span "NEXT" at bounding box center [282, 176] width 10 height 8
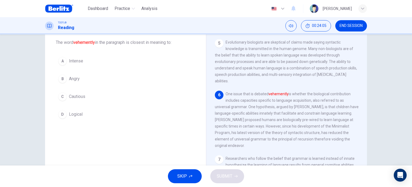
scroll to position [237, 0]
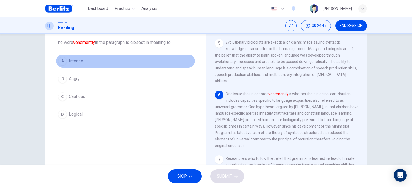
click at [77, 59] on span "Intense" at bounding box center [76, 61] width 14 height 6
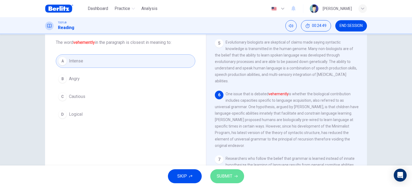
click at [236, 174] on icon "button" at bounding box center [236, 175] width 3 height 3
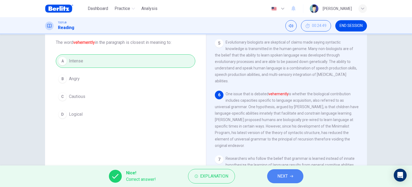
click at [290, 174] on icon "button" at bounding box center [291, 175] width 3 height 3
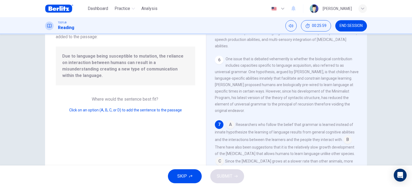
scroll to position [50, 0]
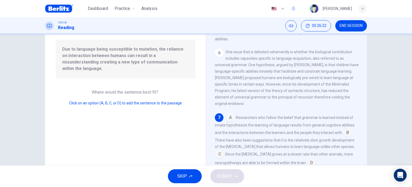
click at [344, 135] on input at bounding box center [348, 133] width 9 height 9
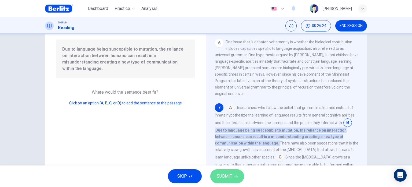
click at [225, 173] on span "SUBMIT" at bounding box center [225, 176] width 16 height 8
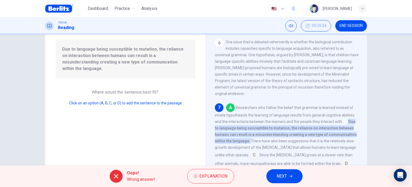
scroll to position [270, 0]
click at [291, 175] on icon "button" at bounding box center [290, 175] width 3 height 3
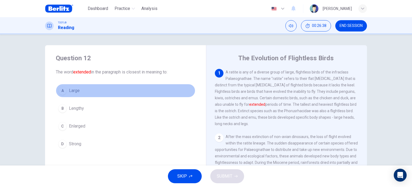
click at [76, 90] on span "Large" at bounding box center [74, 90] width 11 height 6
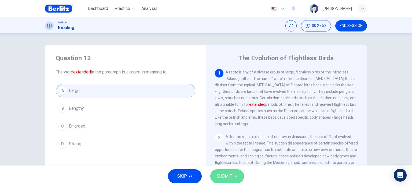
click at [228, 177] on span "SUBMIT" at bounding box center [225, 176] width 16 height 8
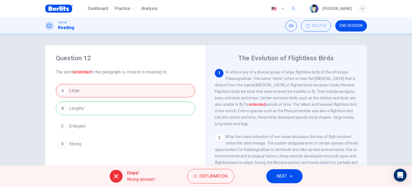
click at [277, 176] on span "NEXT" at bounding box center [282, 176] width 10 height 8
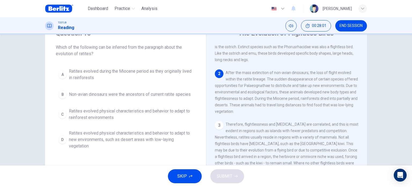
scroll to position [26, 0]
click at [357, 26] on span "END SESSION" at bounding box center [351, 26] width 23 height 4
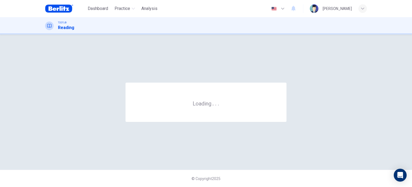
scroll to position [0, 0]
